Goal: Task Accomplishment & Management: Use online tool/utility

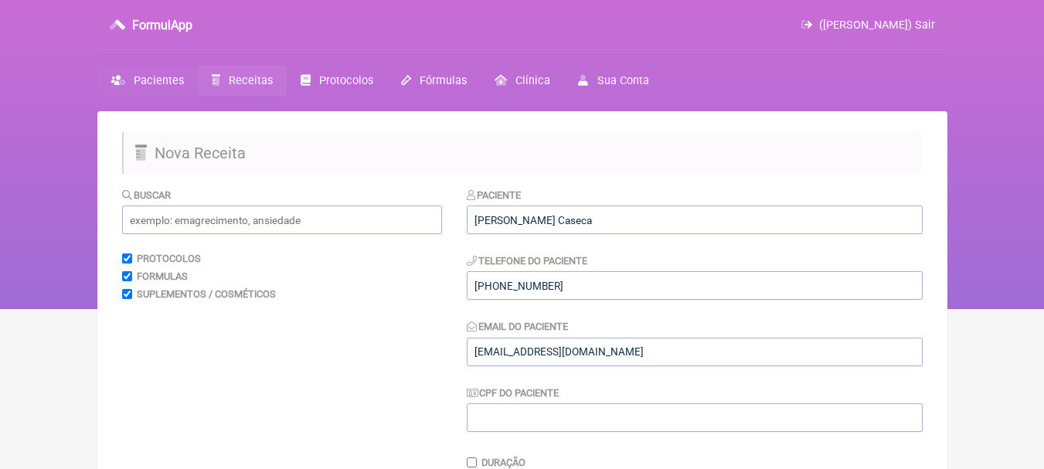
click at [150, 80] on span "Pacientes" at bounding box center [159, 80] width 50 height 13
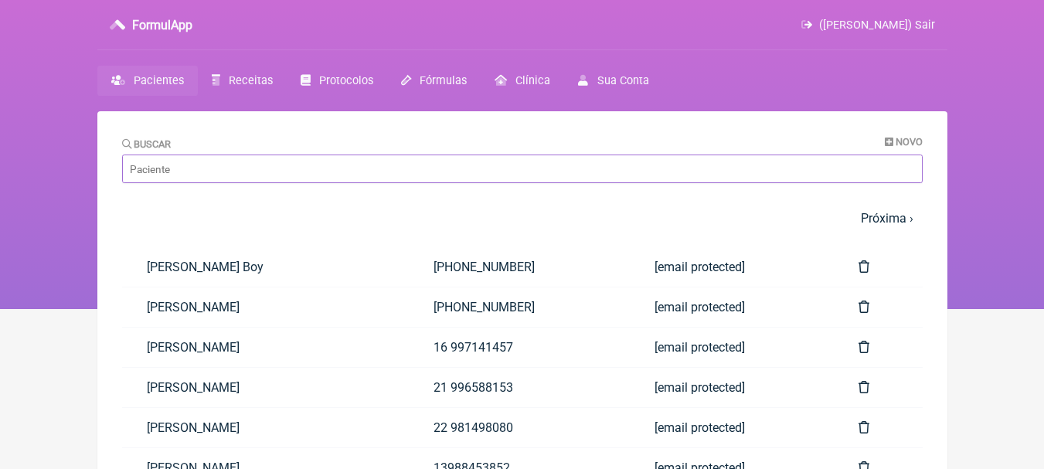
click at [312, 173] on input "Buscar" at bounding box center [522, 169] width 801 height 29
type input "[PERSON_NAME]"
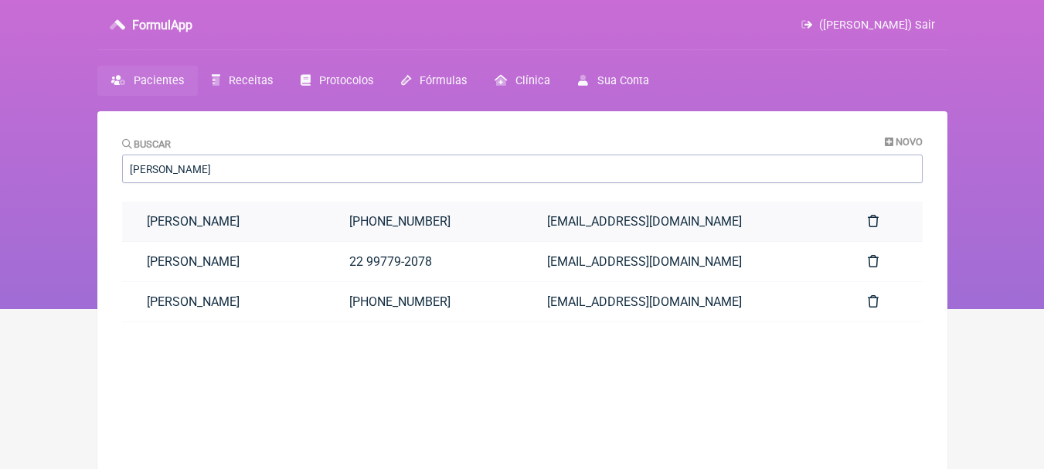
click at [310, 224] on link "[PERSON_NAME]" at bounding box center [223, 221] width 203 height 39
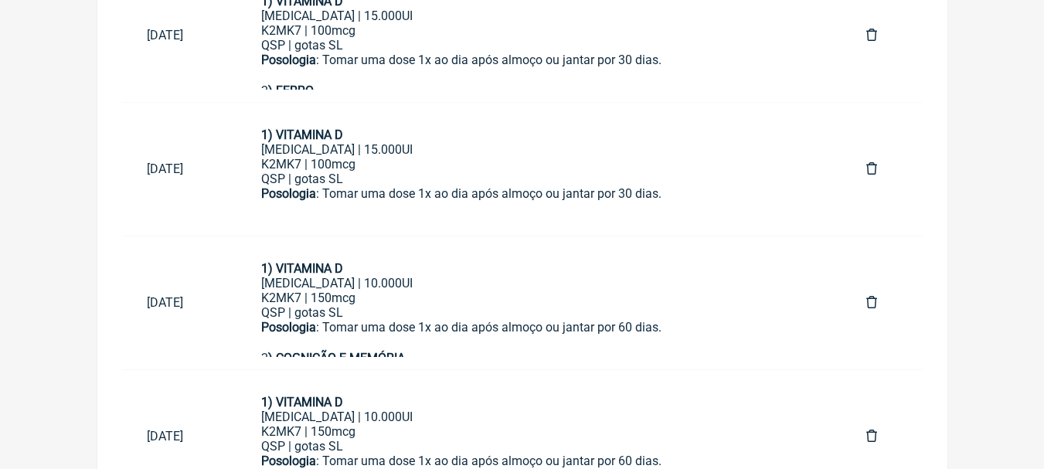
scroll to position [930, 0]
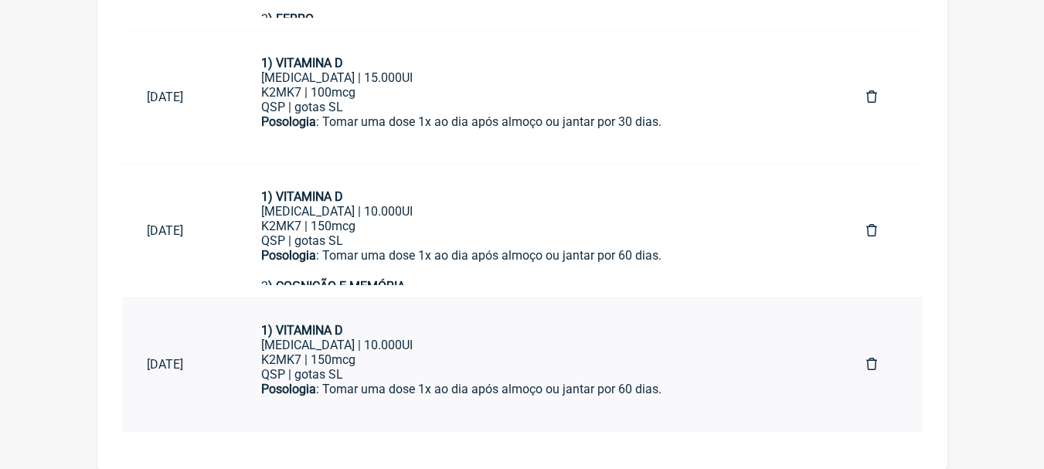
click at [492, 338] on div "Colecalciferol | 10.000UI" at bounding box center [539, 345] width 556 height 15
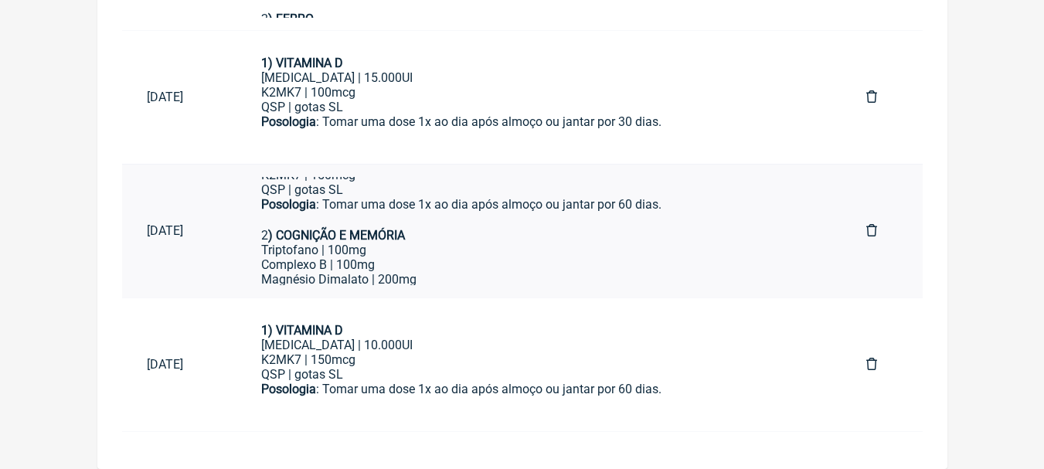
scroll to position [77, 0]
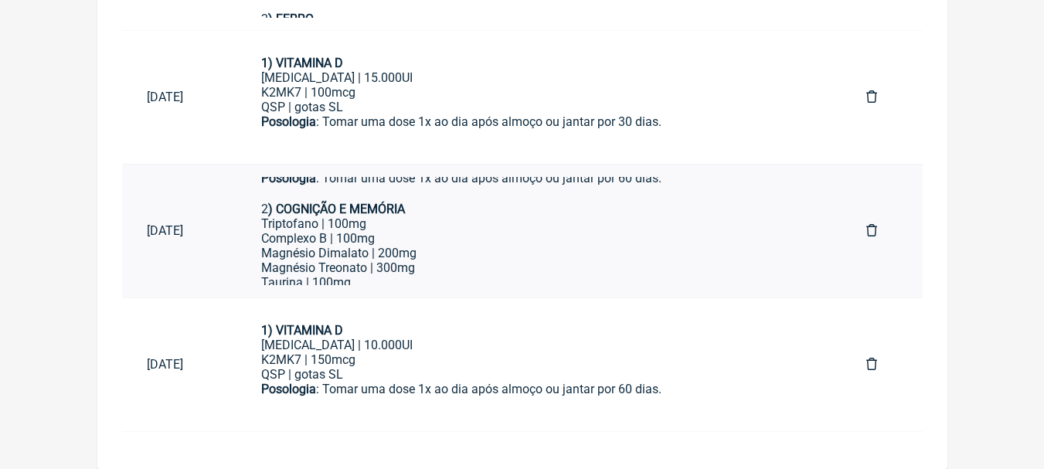
click at [556, 233] on div "Triptofano | 100mg Complexo B | 100mg Magnésio Dimalato | 200mg Magnésio Treona…" at bounding box center [539, 274] width 556 height 117
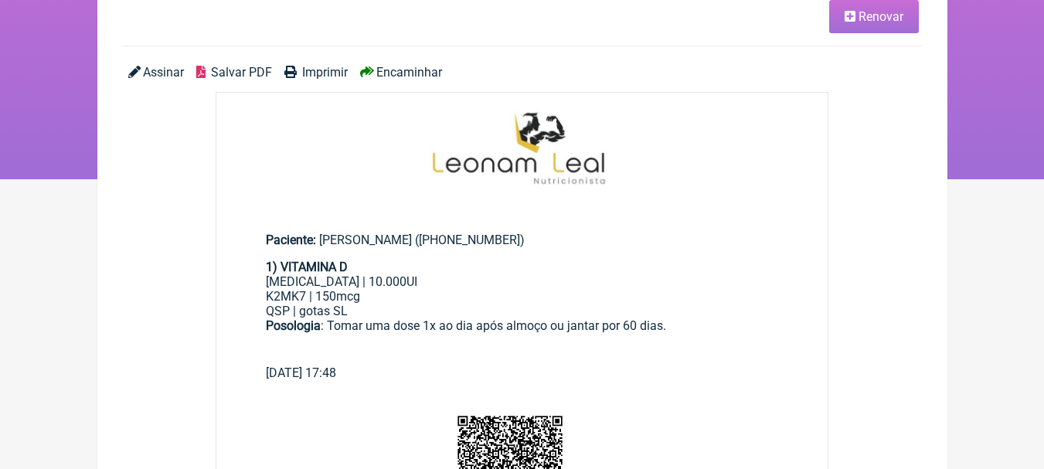
scroll to position [77, 0]
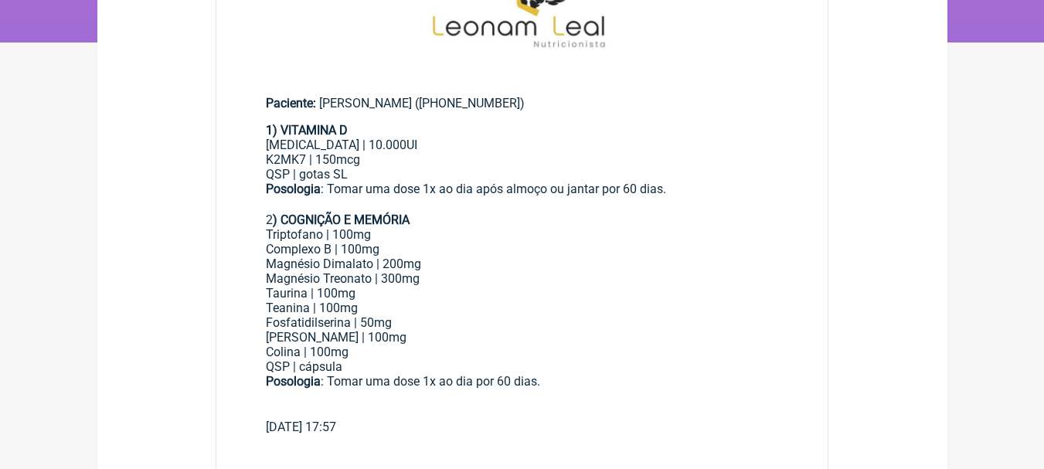
scroll to position [36, 0]
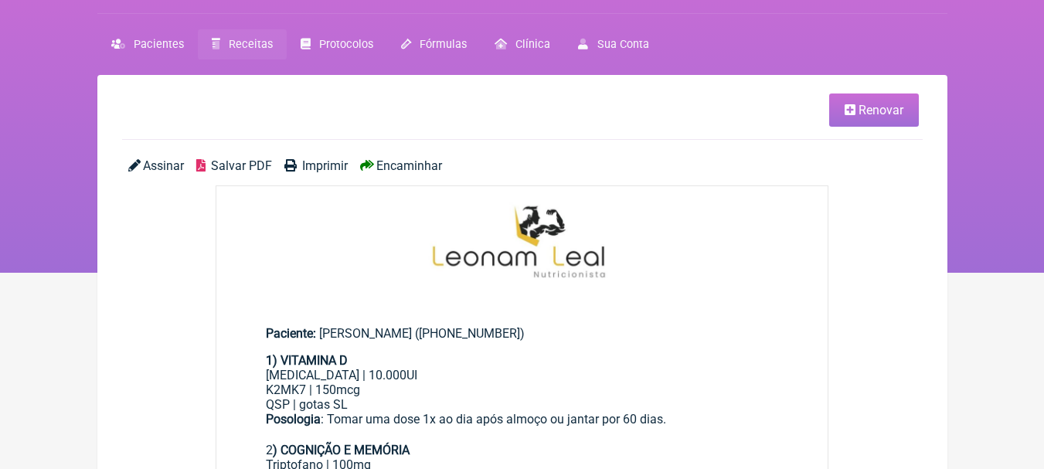
click at [873, 109] on span "Renovar" at bounding box center [881, 110] width 45 height 15
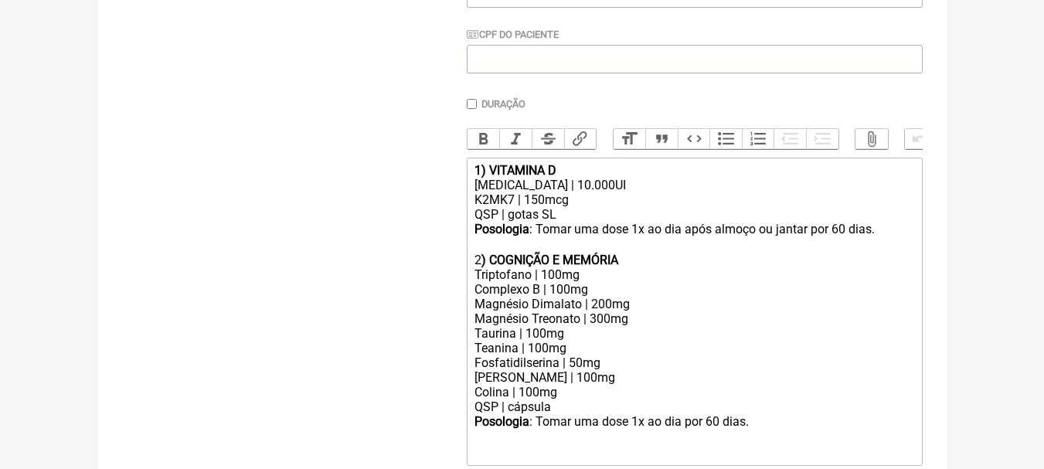
scroll to position [475, 0]
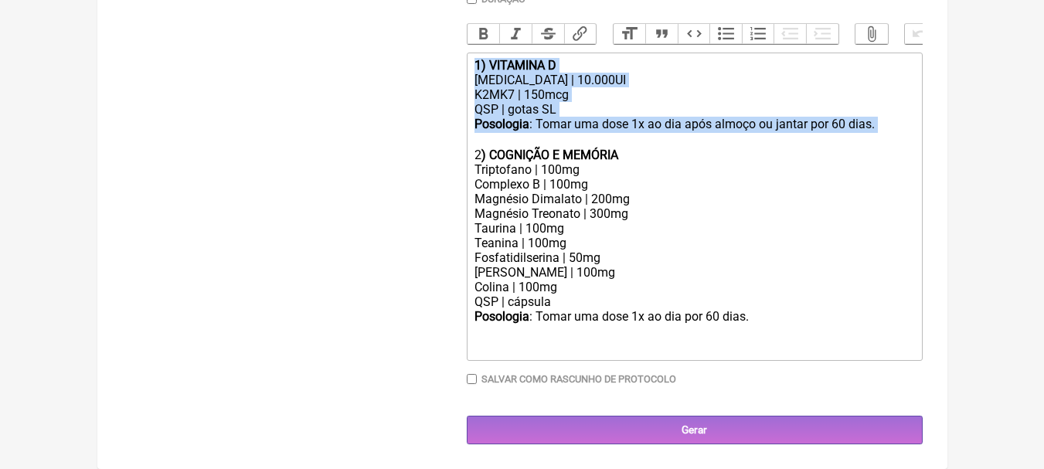
drag, startPoint x: 903, startPoint y: 126, endPoint x: 321, endPoint y: 28, distance: 590.1
click at [321, 28] on form "Buscar Protocolos Formulas Suplementos / Cosméticos Paciente Miguel Borges Fari…" at bounding box center [522, 83] width 801 height 721
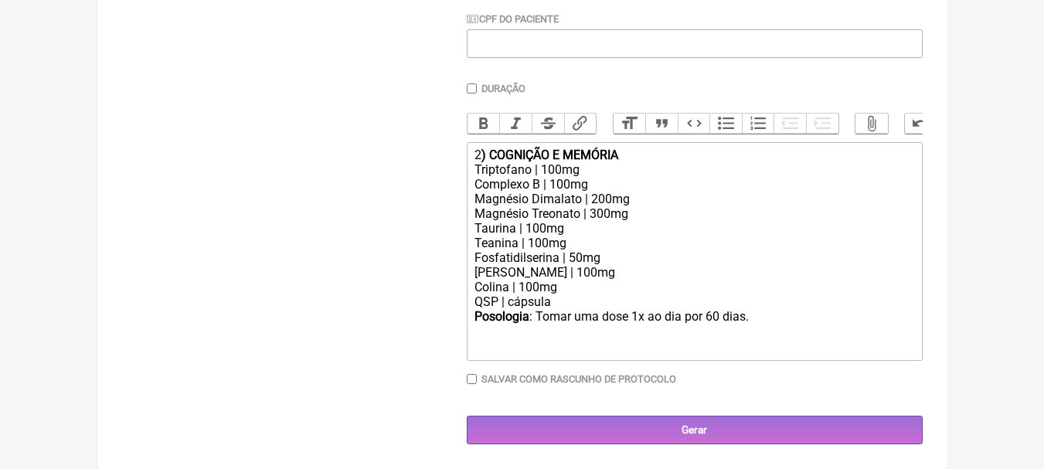
scroll to position [386, 0]
click at [714, 315] on div "Posologia : Tomar uma dose 1x ao dia por 60 dias." at bounding box center [693, 316] width 439 height 15
type trix-editor "<div>1<strong>) COGNIÇÃO E MEMÓRIA</strong></div><div>Triptofano | 100mg<br>Com…"
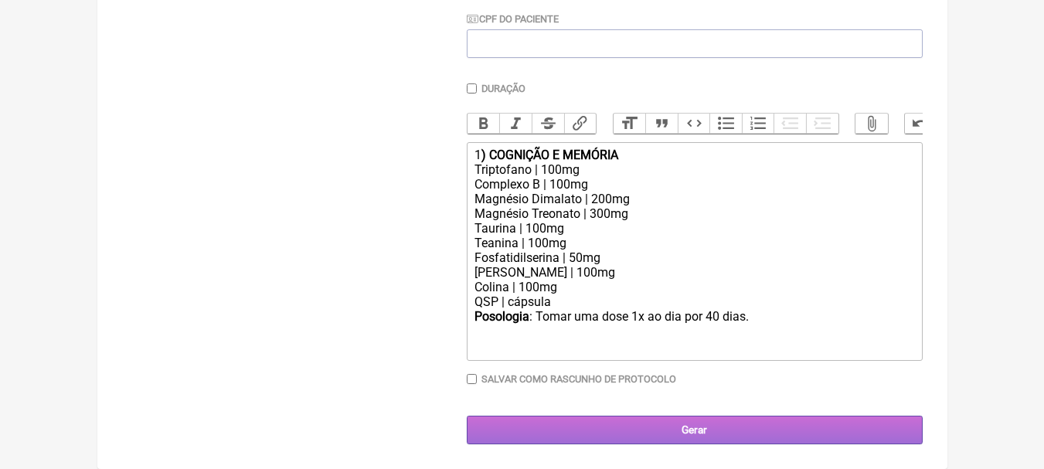
click at [738, 429] on input "Gerar" at bounding box center [695, 430] width 456 height 29
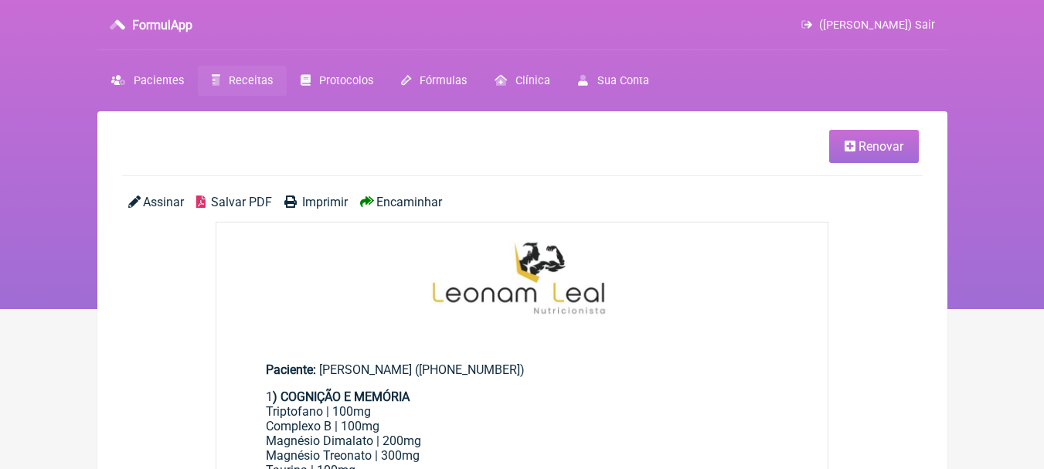
click at [245, 206] on span "Salvar PDF" at bounding box center [241, 202] width 61 height 15
